Goal: Find contact information: Find contact information

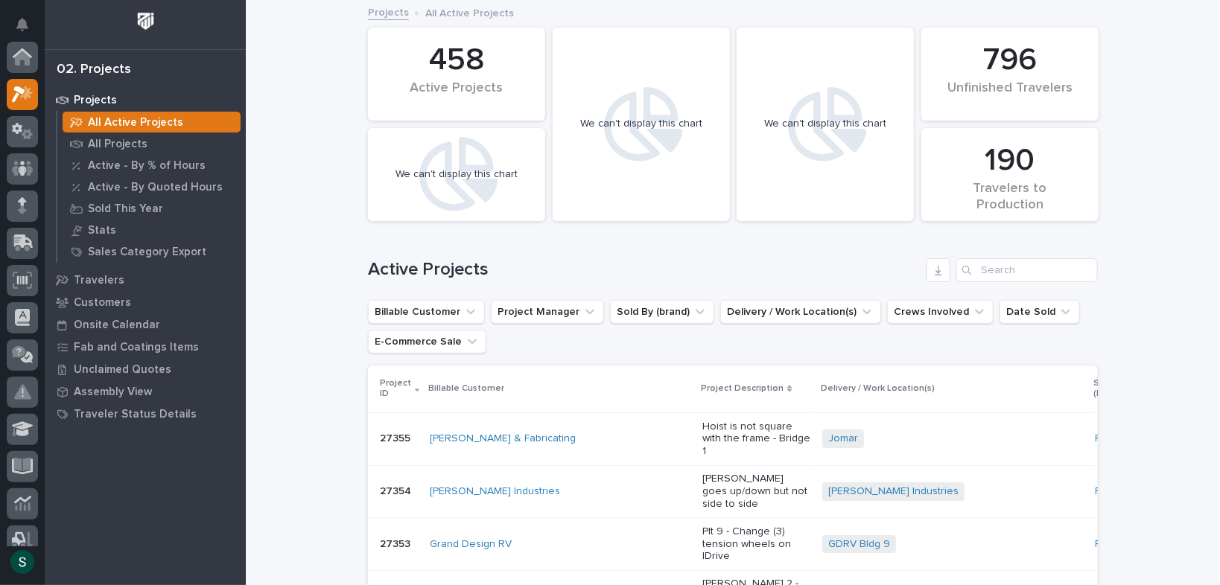
scroll to position [36, 0]
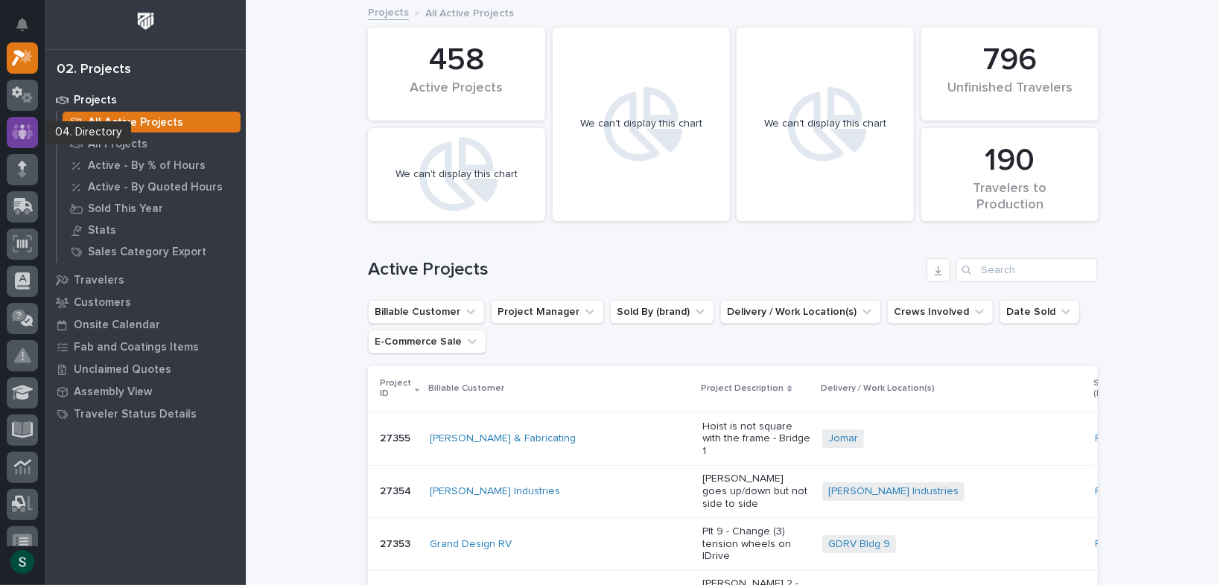
click at [15, 121] on div at bounding box center [22, 132] width 31 height 31
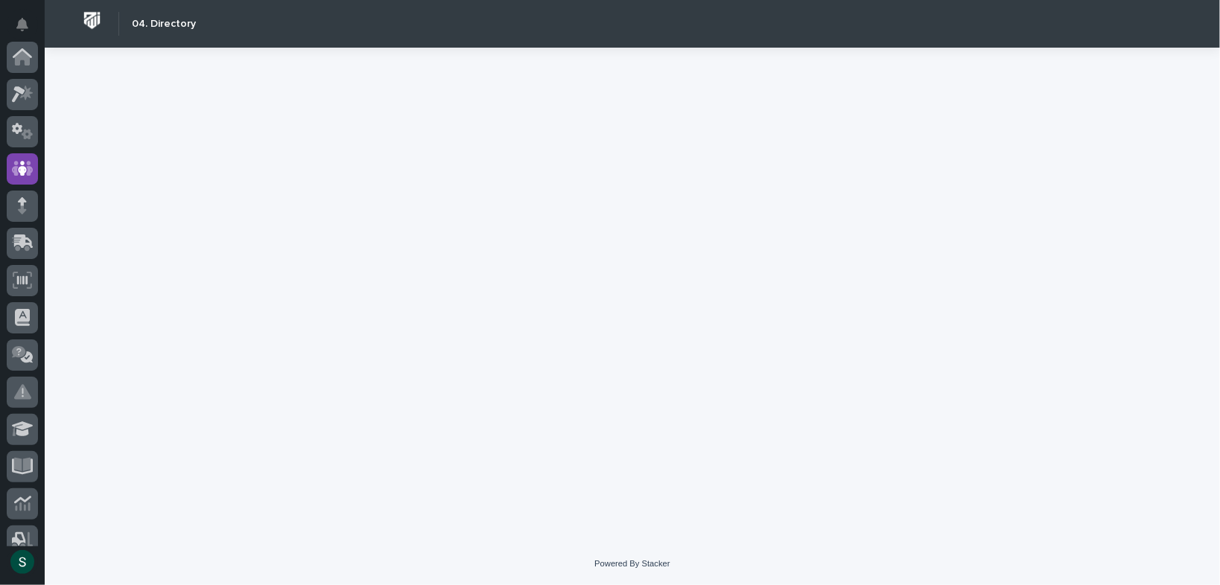
scroll to position [111, 0]
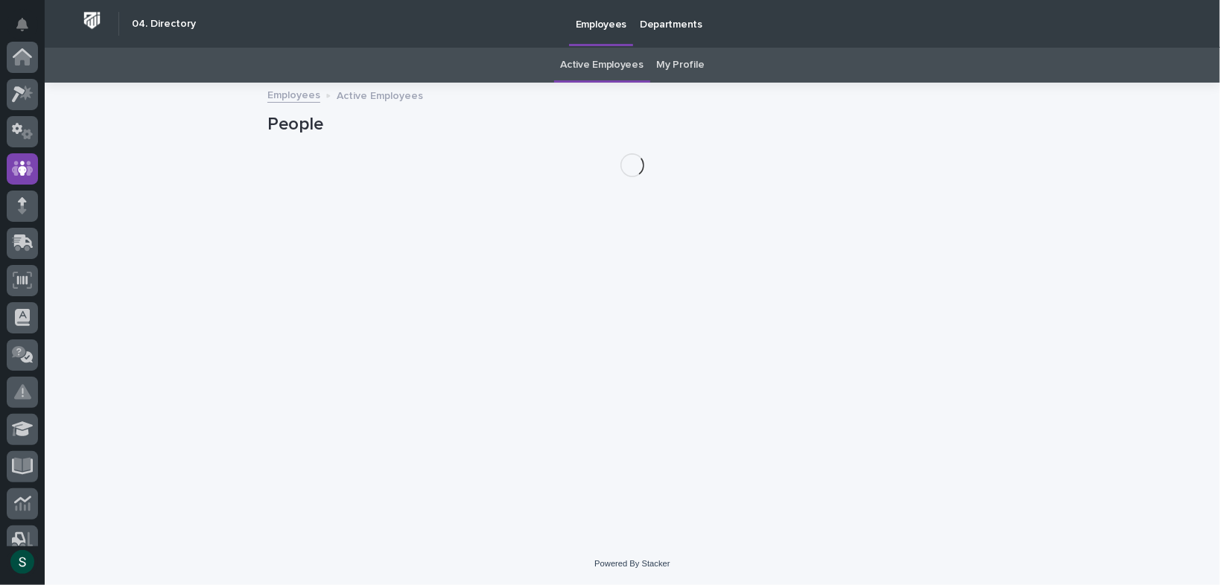
scroll to position [111, 0]
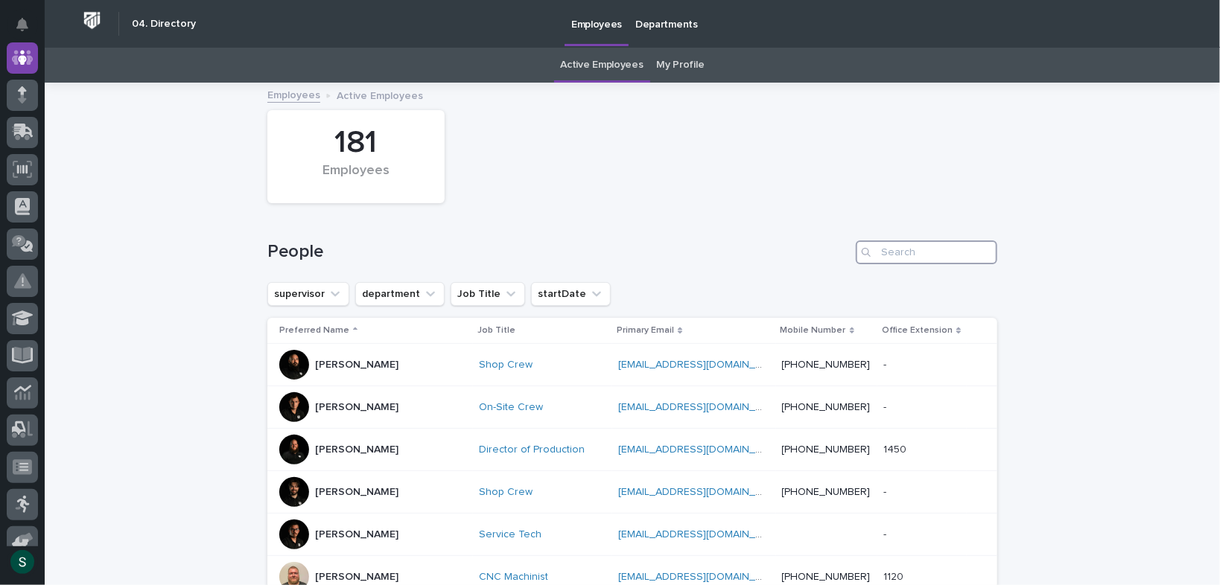
click at [902, 247] on input "Search" at bounding box center [927, 253] width 142 height 24
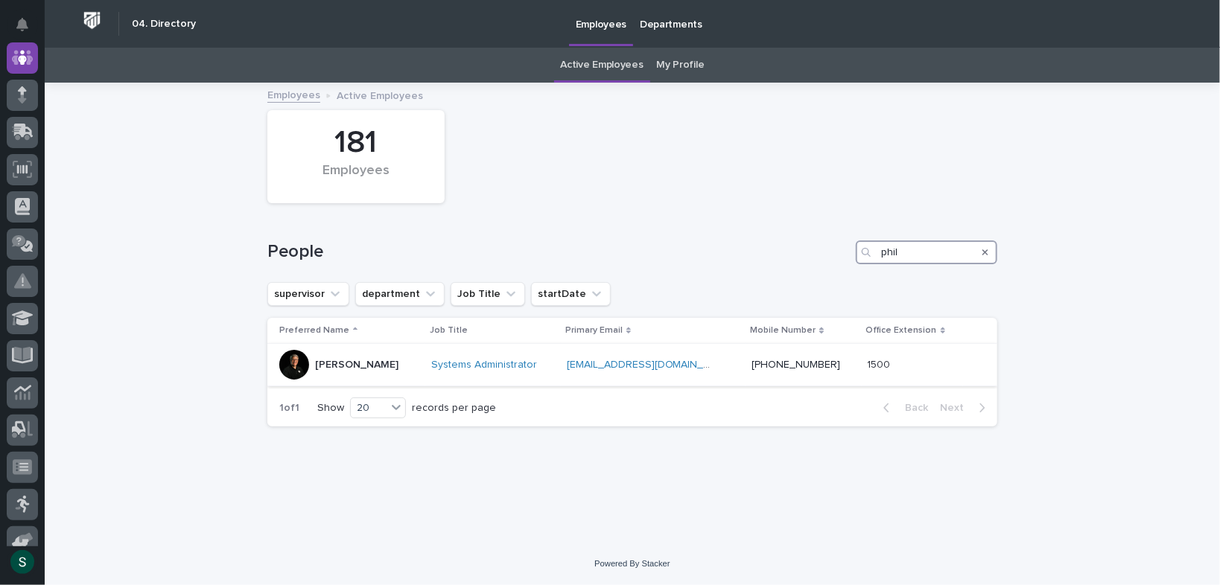
type input "phil"
click at [838, 369] on p "[PHONE_NUMBER]" at bounding box center [804, 365] width 104 height 13
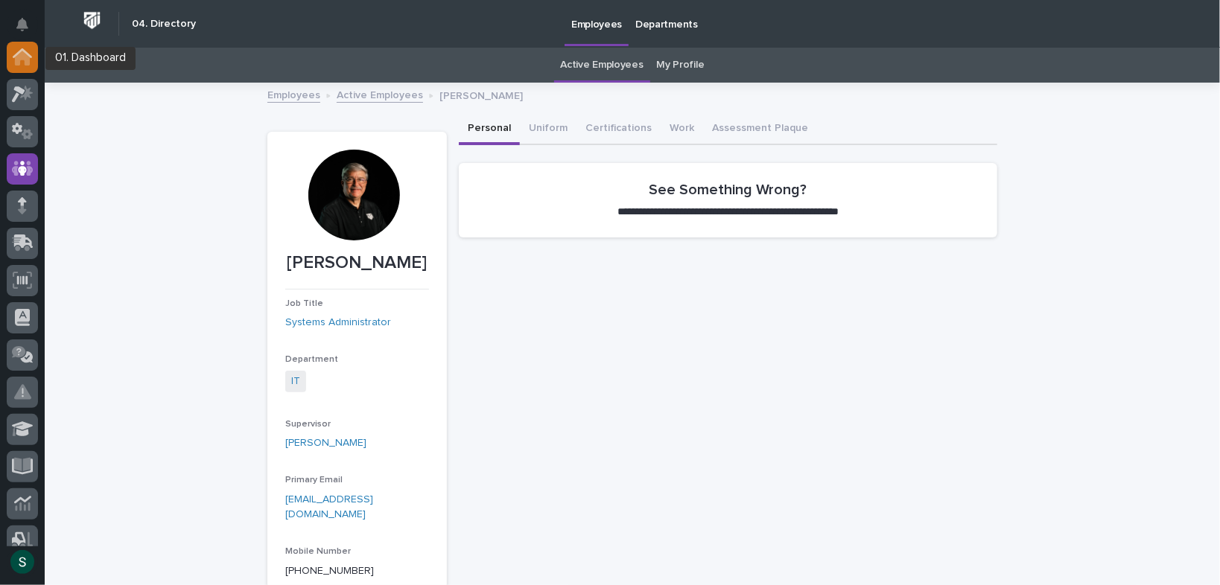
click at [13, 69] on div at bounding box center [22, 57] width 31 height 31
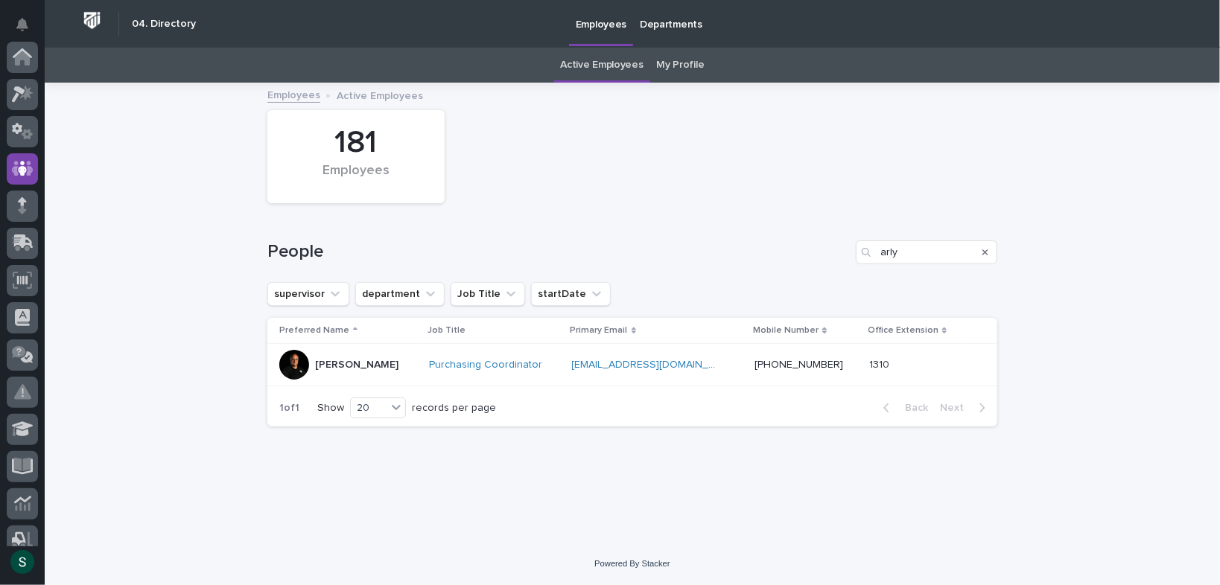
scroll to position [111, 0]
